Goal: Information Seeking & Learning: Learn about a topic

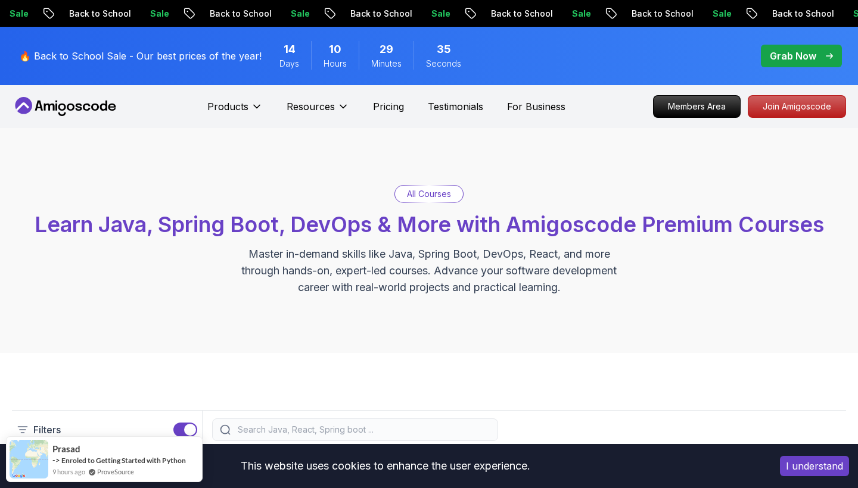
click at [802, 463] on button "I understand" at bounding box center [814, 466] width 69 height 20
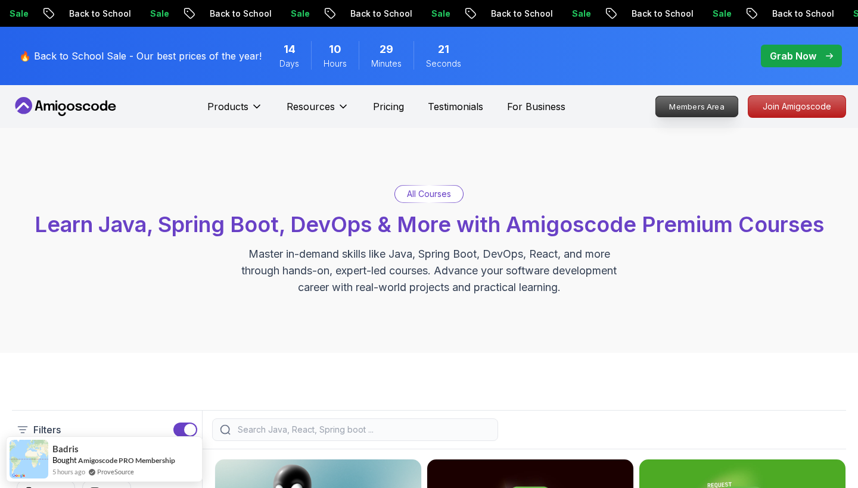
click at [680, 116] on p "Members Area" at bounding box center [697, 106] width 82 height 20
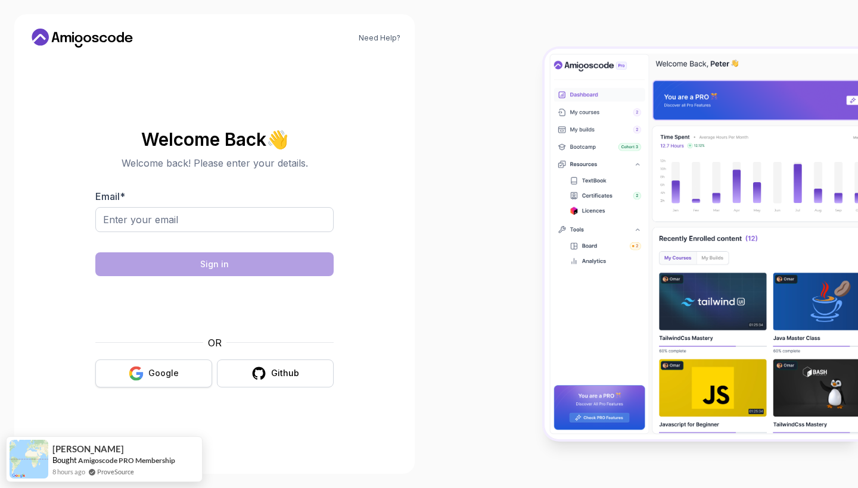
click at [147, 384] on button "Google" at bounding box center [153, 374] width 117 height 28
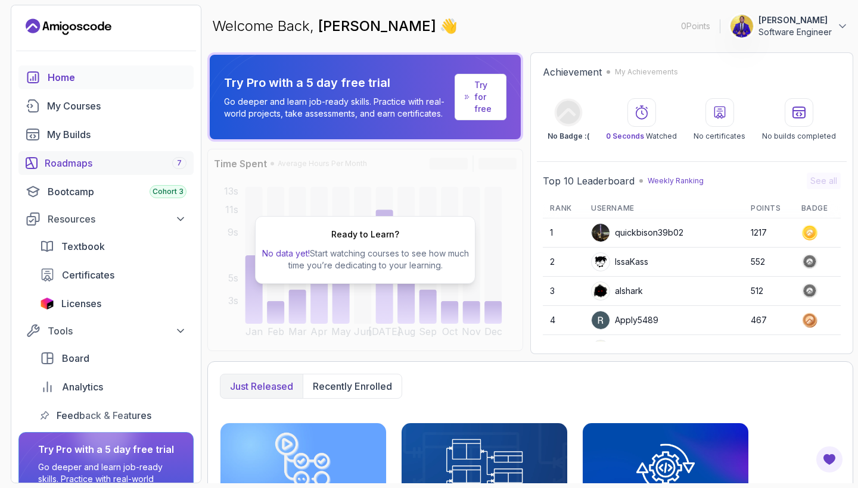
click at [111, 161] on div "Roadmaps 7" at bounding box center [116, 163] width 142 height 14
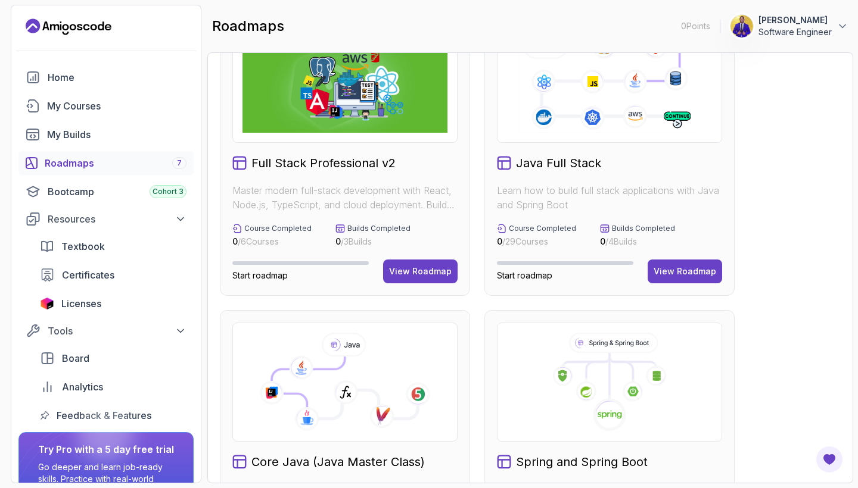
scroll to position [232, 0]
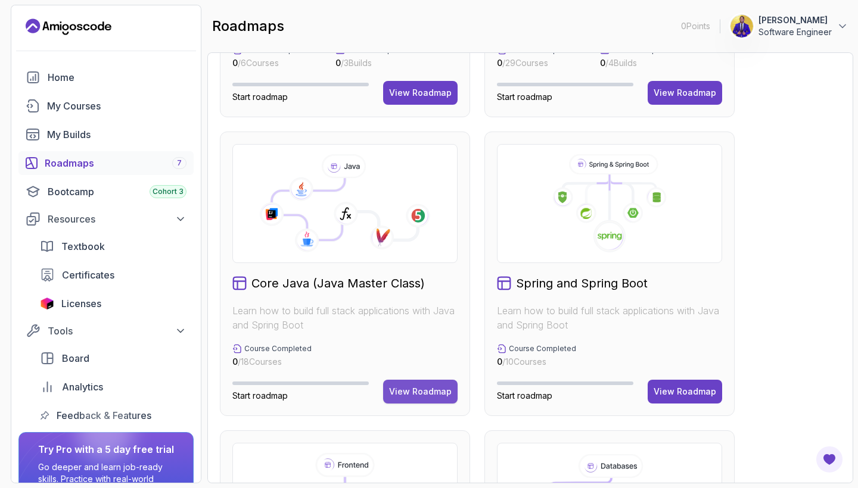
click at [414, 397] on div "View Roadmap" at bounding box center [420, 392] width 63 height 12
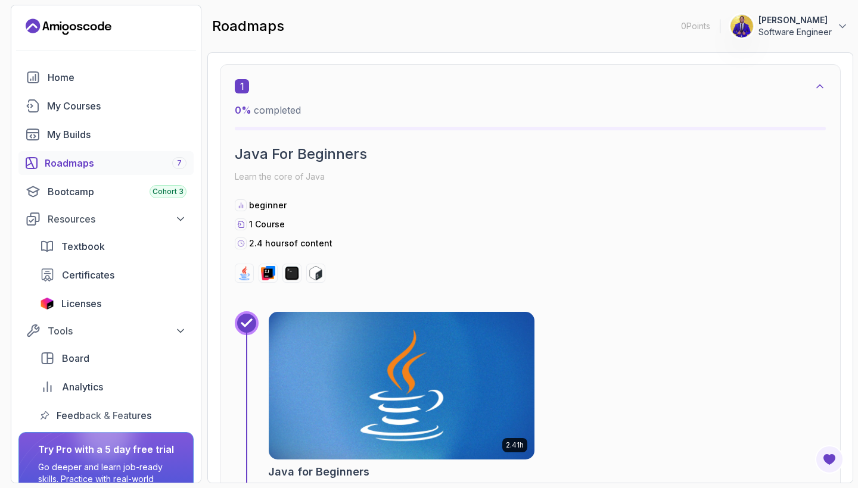
scroll to position [306, 0]
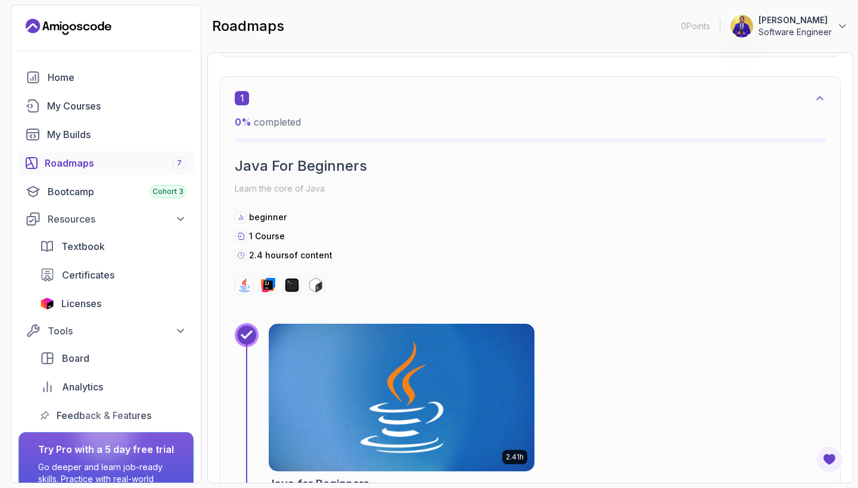
click at [414, 397] on img at bounding box center [401, 397] width 279 height 155
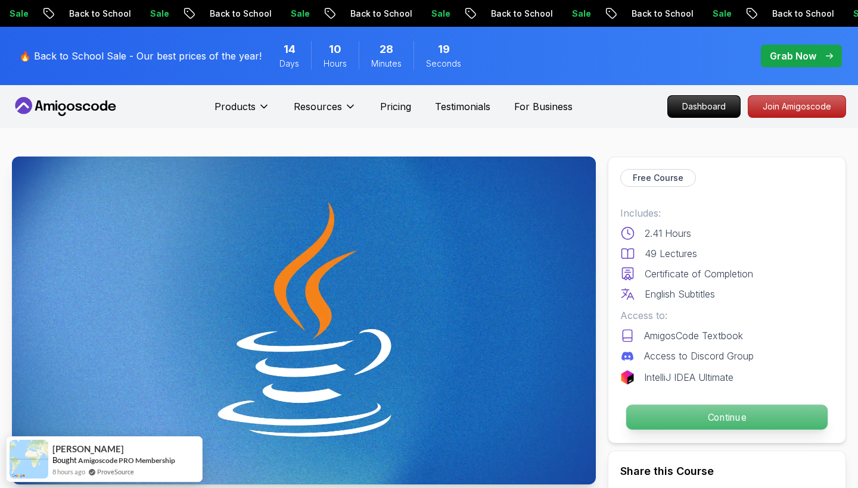
click at [674, 413] on p "Continue" at bounding box center [726, 417] width 201 height 25
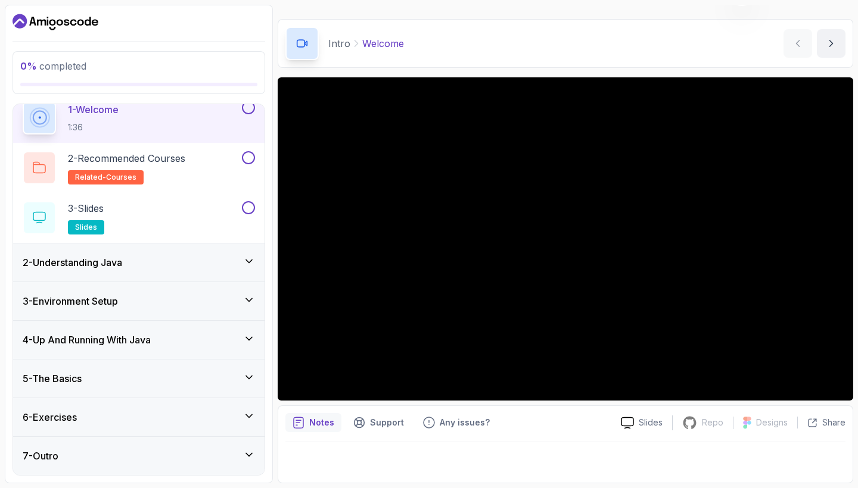
scroll to position [29, 0]
click at [837, 53] on button "next content" at bounding box center [831, 43] width 29 height 29
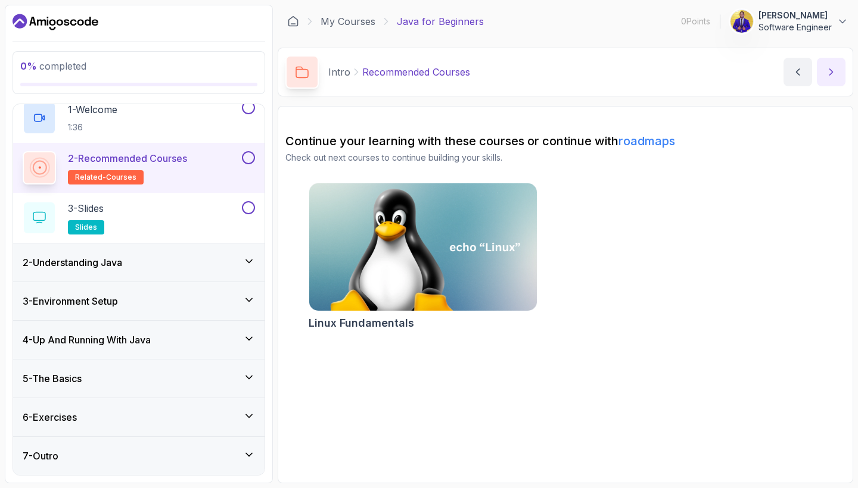
click at [828, 67] on icon "next content" at bounding box center [831, 72] width 12 height 12
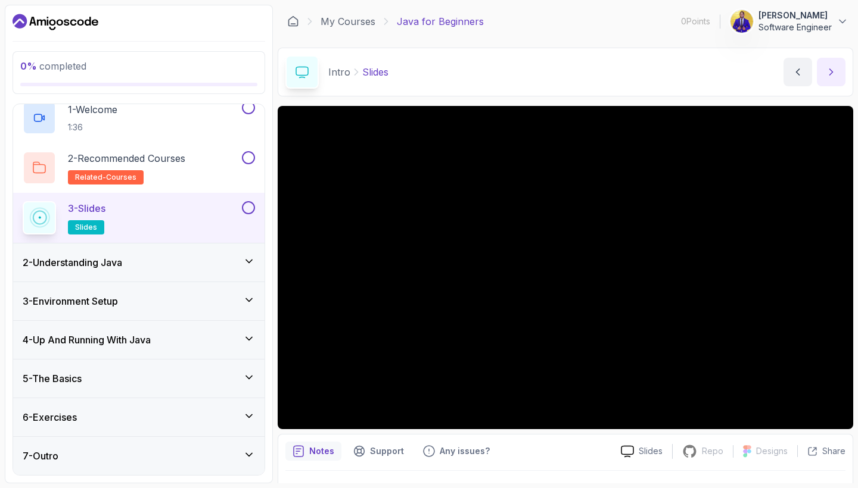
click at [824, 70] on button "next content" at bounding box center [831, 72] width 29 height 29
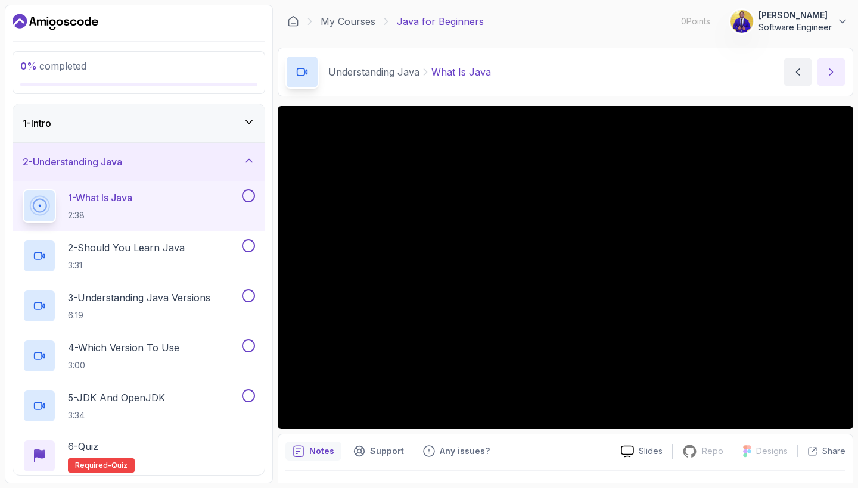
click at [834, 74] on icon "next content" at bounding box center [831, 72] width 12 height 12
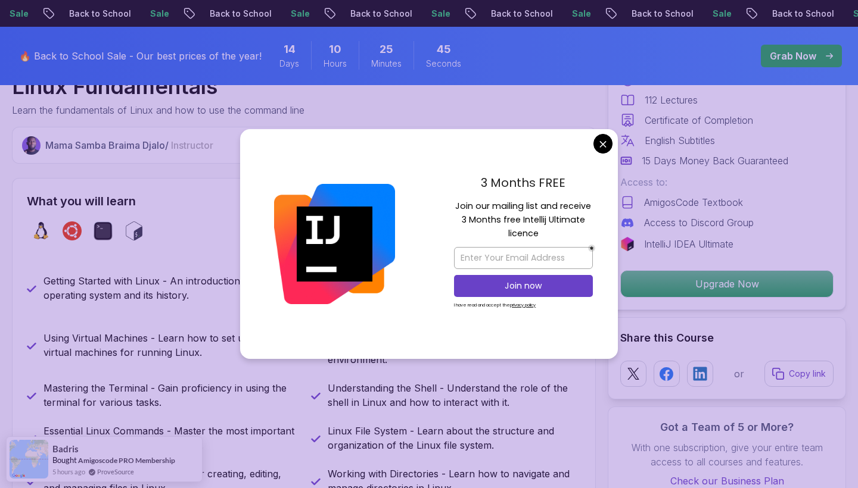
scroll to position [415, 0]
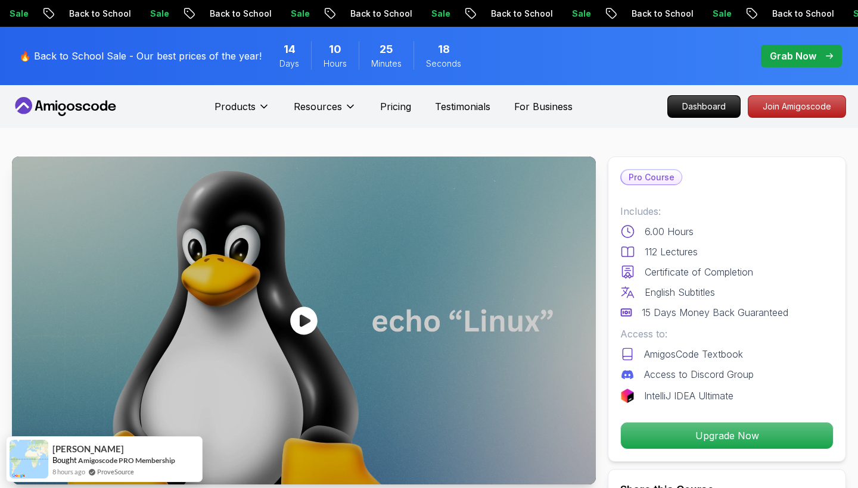
scroll to position [0, 0]
